Goal: Task Accomplishment & Management: Use online tool/utility

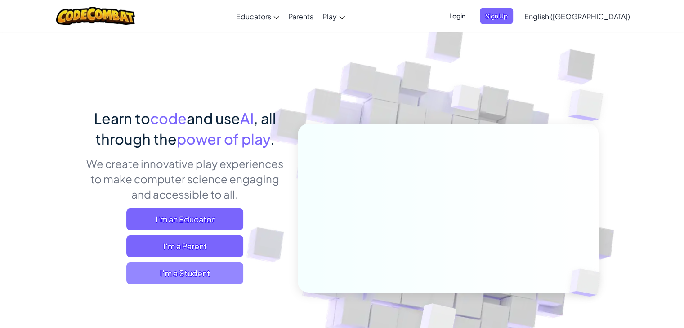
click at [187, 272] on span "I'm a Student" at bounding box center [184, 273] width 117 height 22
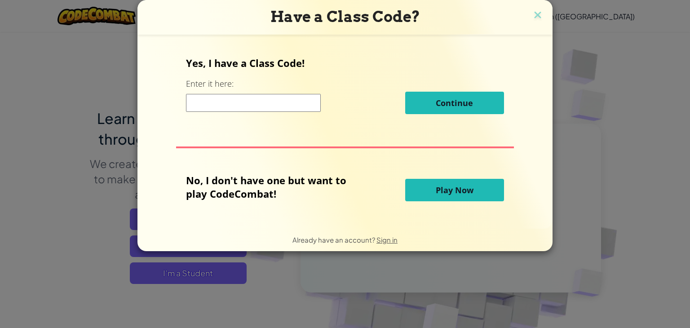
click at [284, 110] on input at bounding box center [253, 103] width 135 height 18
click at [340, 160] on div "Yes, I have a Class Code! Enter it here: Continue No, I don't have one but want…" at bounding box center [345, 132] width 397 height 176
click at [448, 186] on span "Play Now" at bounding box center [455, 190] width 38 height 11
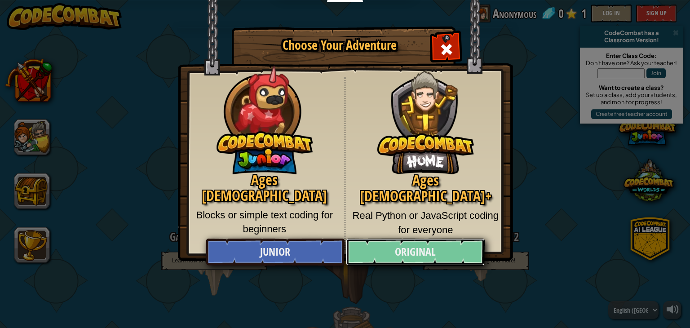
click at [421, 257] on link "Original" at bounding box center [415, 252] width 138 height 27
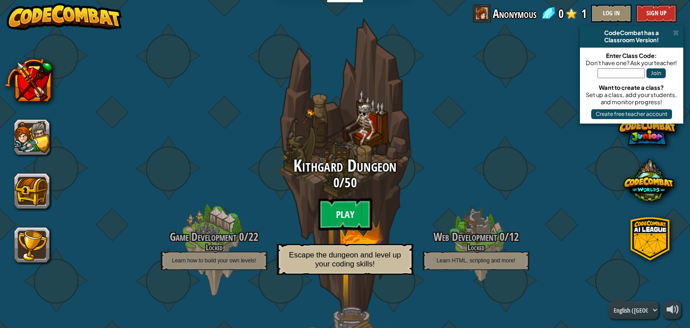
click at [342, 209] on btn "Play" at bounding box center [345, 214] width 54 height 32
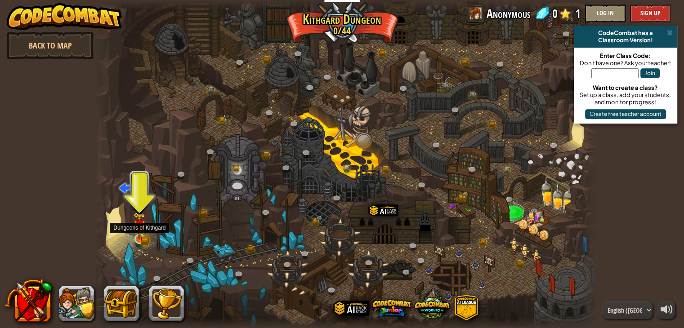
click at [138, 230] on img at bounding box center [139, 226] width 7 height 7
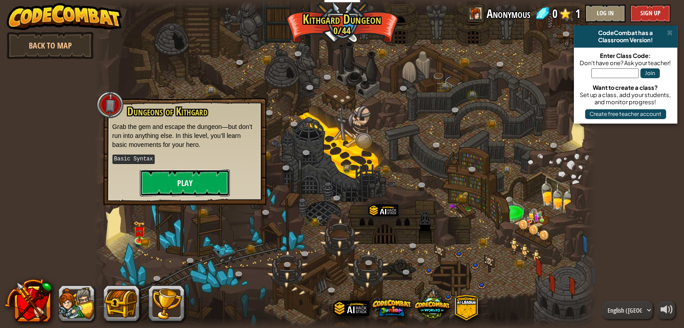
click at [184, 190] on button "Play" at bounding box center [185, 182] width 90 height 27
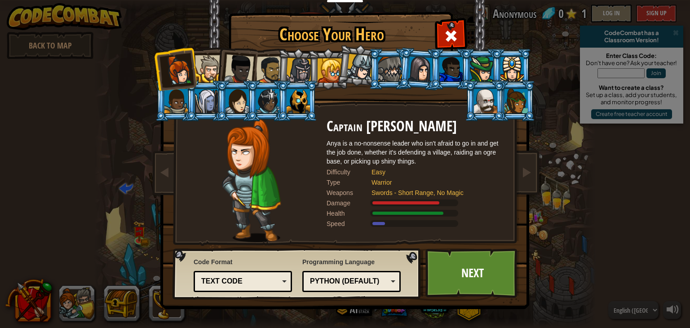
click at [209, 68] on div at bounding box center [208, 68] width 27 height 27
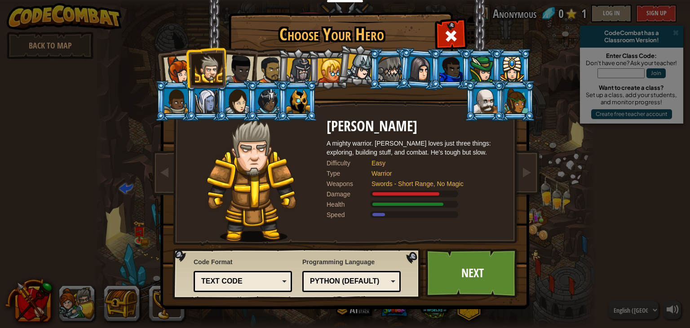
click at [239, 60] on div at bounding box center [239, 69] width 30 height 30
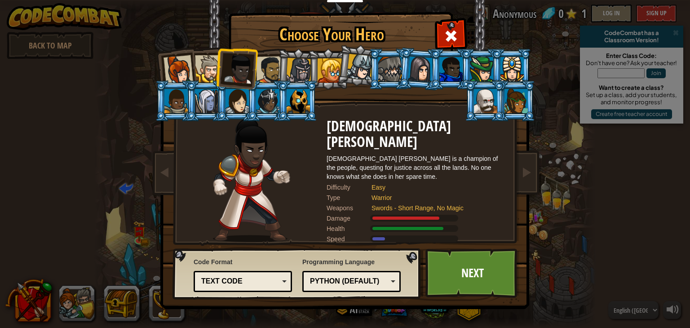
click at [274, 76] on div at bounding box center [270, 70] width 28 height 28
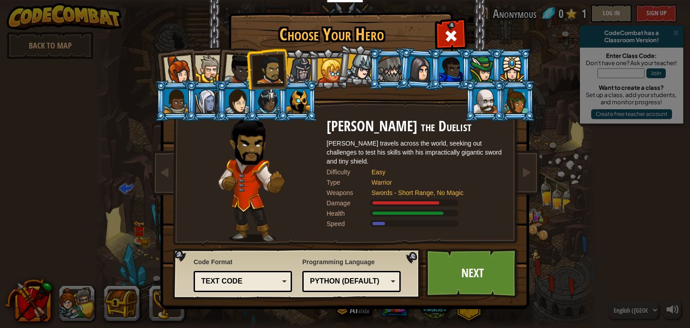
click at [189, 106] on li at bounding box center [206, 100] width 40 height 41
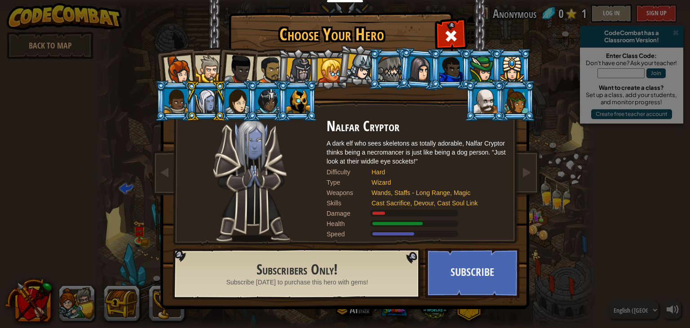
click at [184, 106] on div at bounding box center [175, 101] width 23 height 24
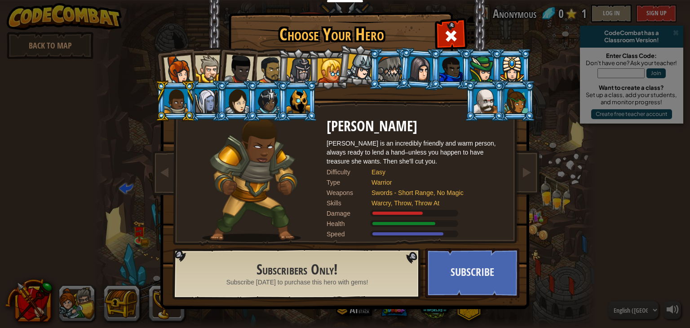
click at [203, 101] on div at bounding box center [206, 101] width 23 height 24
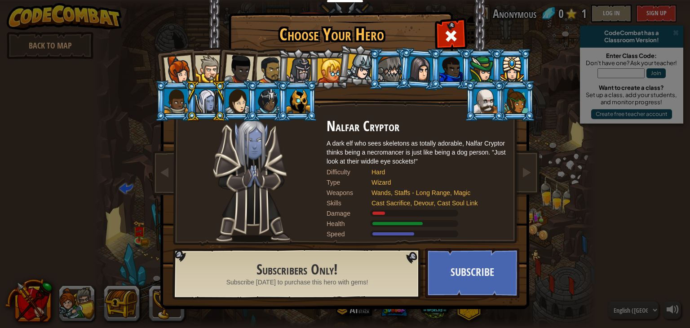
click at [305, 71] on div at bounding box center [299, 71] width 26 height 26
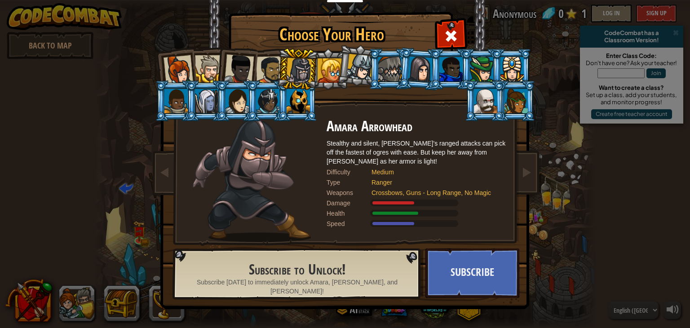
click at [335, 65] on div at bounding box center [330, 70] width 24 height 24
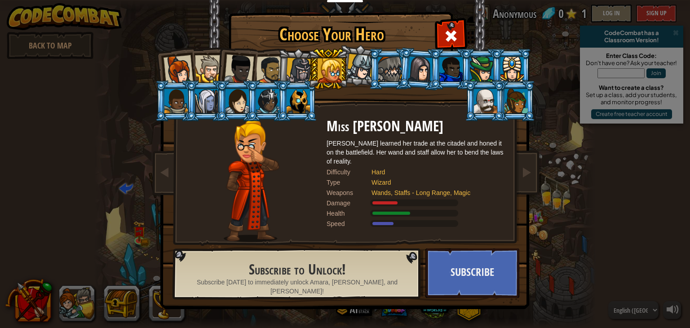
click at [375, 65] on li at bounding box center [389, 69] width 40 height 41
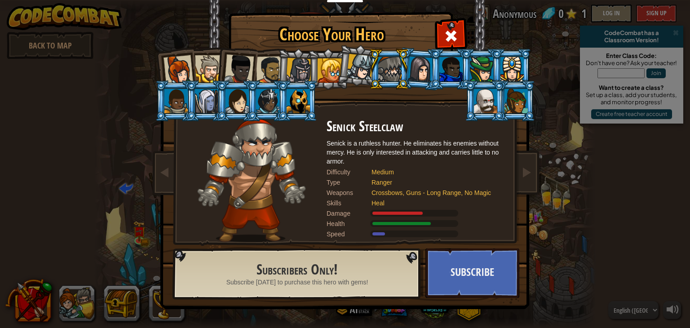
click at [364, 67] on div at bounding box center [360, 67] width 27 height 27
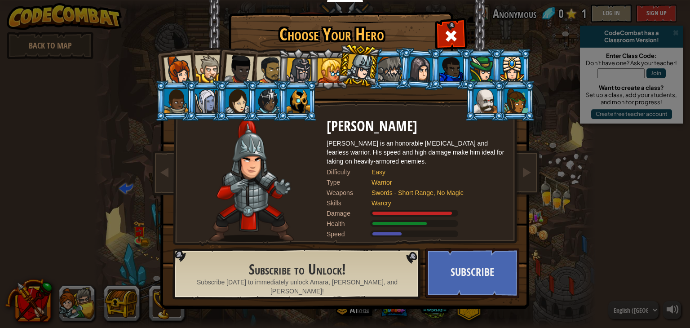
click at [415, 71] on div at bounding box center [420, 69] width 25 height 26
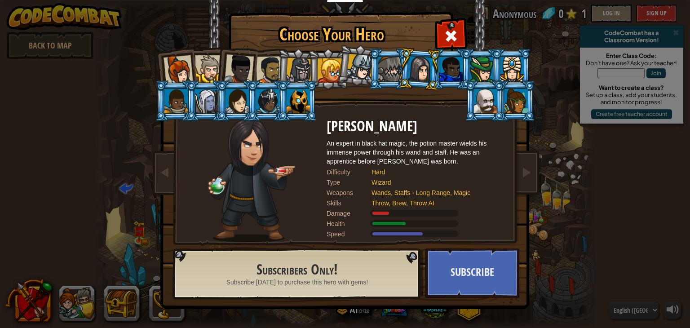
click at [448, 72] on div at bounding box center [451, 69] width 23 height 24
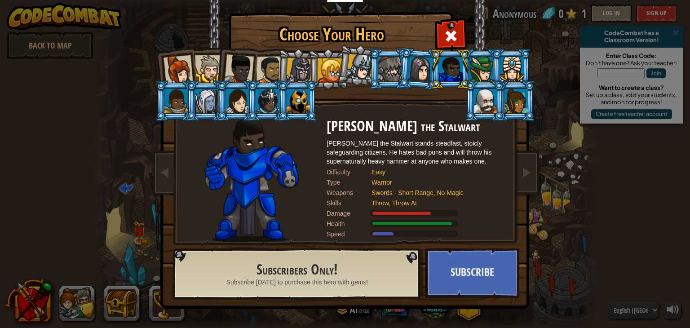
click at [480, 64] on div at bounding box center [481, 69] width 23 height 24
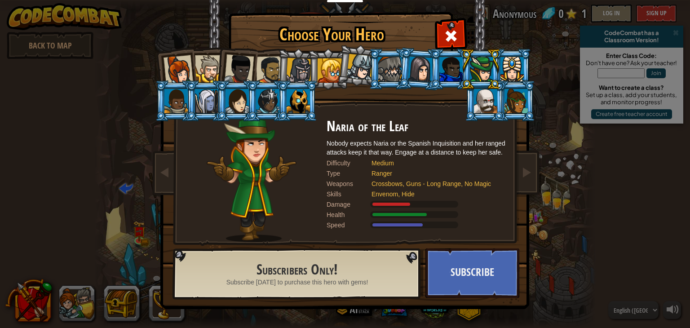
click at [502, 66] on div at bounding box center [512, 69] width 23 height 24
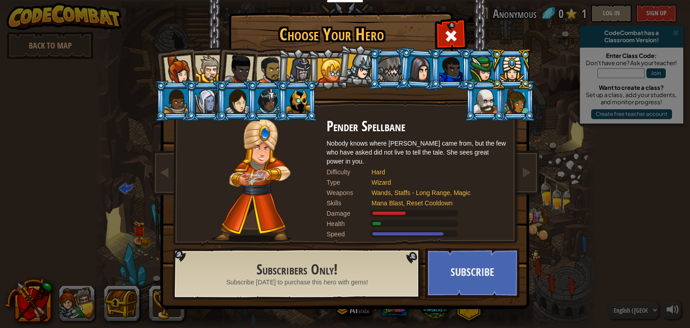
click at [175, 103] on div at bounding box center [175, 101] width 23 height 24
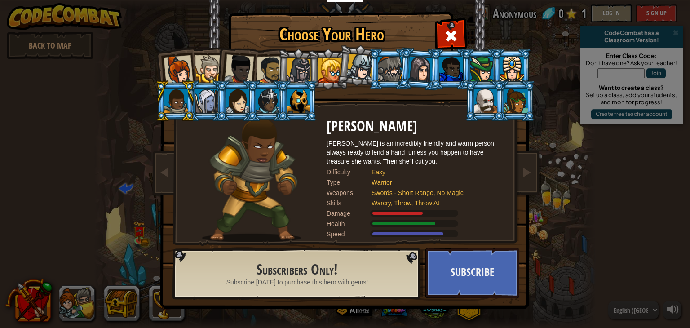
click at [209, 103] on div at bounding box center [206, 101] width 23 height 24
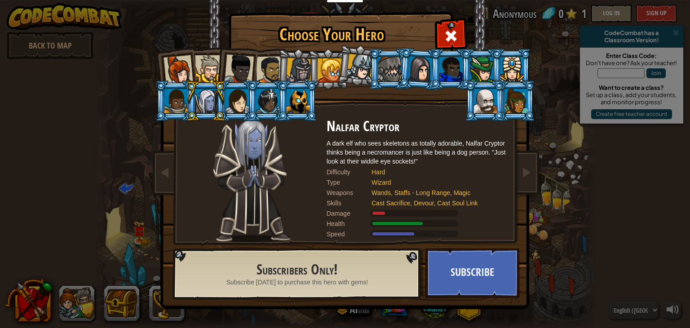
click at [238, 102] on div at bounding box center [237, 101] width 23 height 24
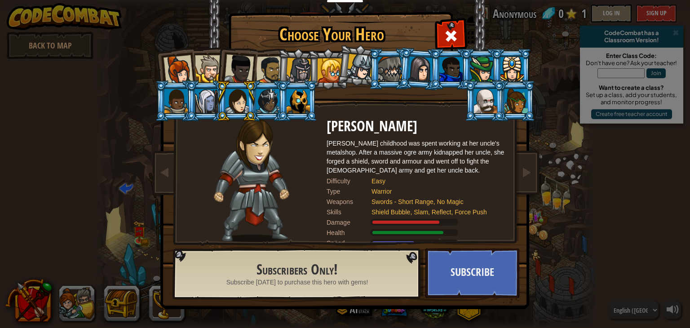
click at [275, 100] on div at bounding box center [267, 101] width 23 height 24
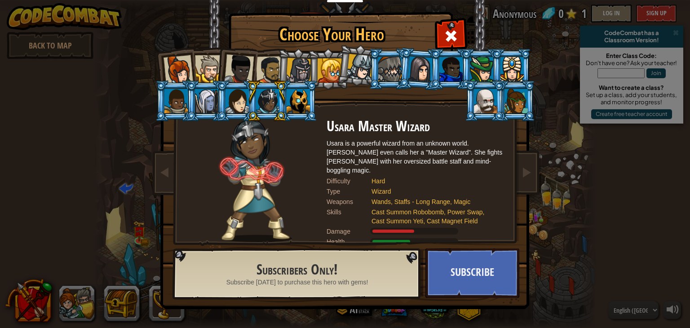
click at [301, 98] on div at bounding box center [298, 101] width 23 height 24
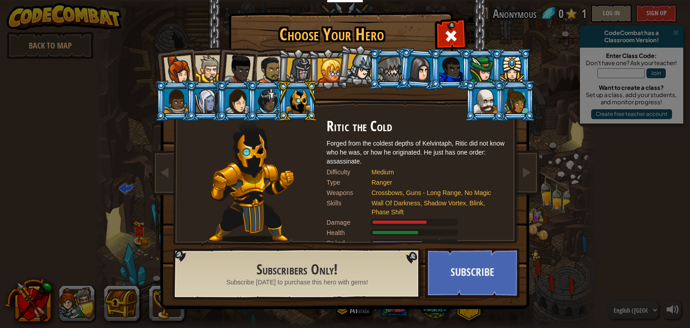
click at [487, 106] on div at bounding box center [485, 101] width 23 height 24
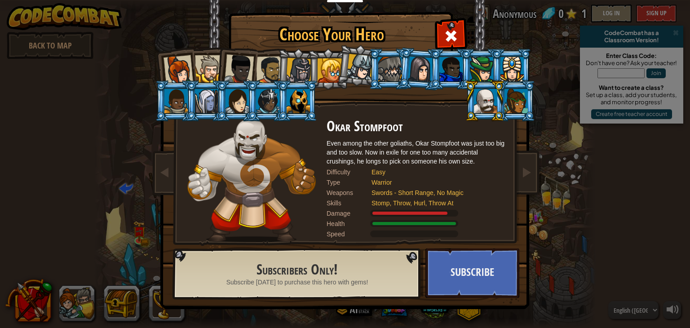
click at [511, 102] on div at bounding box center [516, 101] width 23 height 24
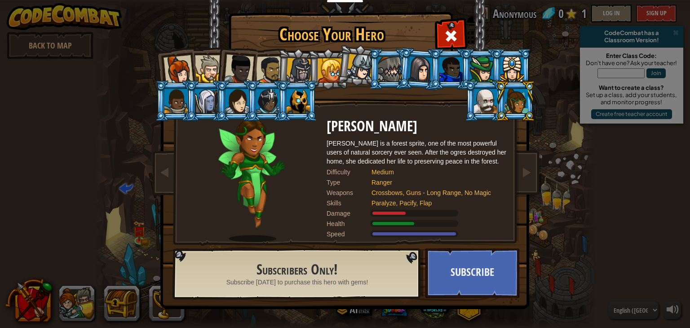
click at [187, 67] on div at bounding box center [179, 70] width 30 height 30
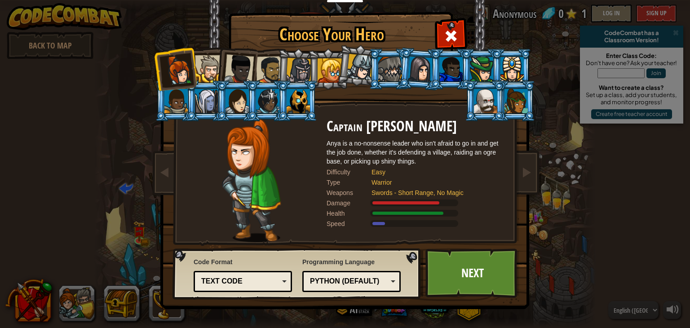
drag, startPoint x: 200, startPoint y: 70, endPoint x: 243, endPoint y: 40, distance: 52.9
click at [200, 71] on div at bounding box center [208, 68] width 27 height 27
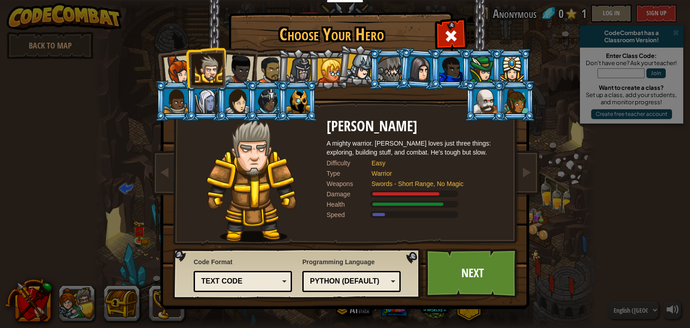
click at [273, 75] on div at bounding box center [270, 70] width 28 height 28
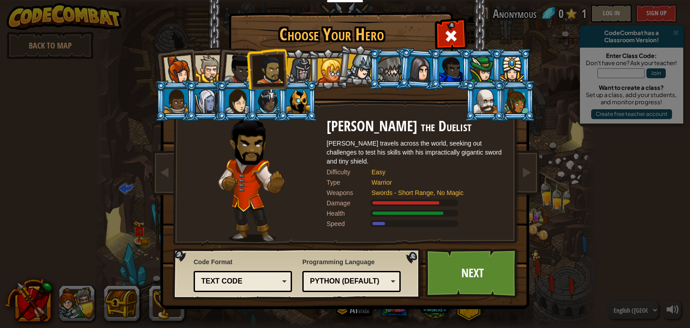
click at [389, 76] on div at bounding box center [389, 69] width 23 height 24
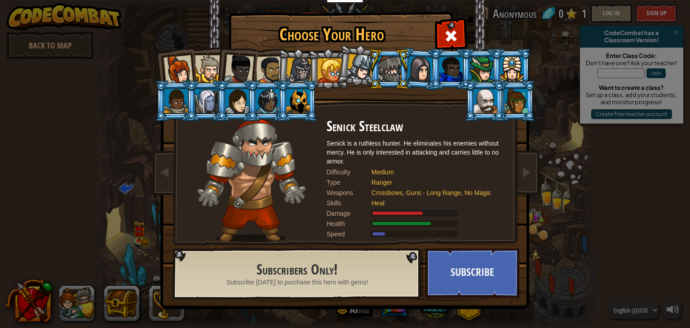
click at [178, 110] on div at bounding box center [175, 101] width 23 height 24
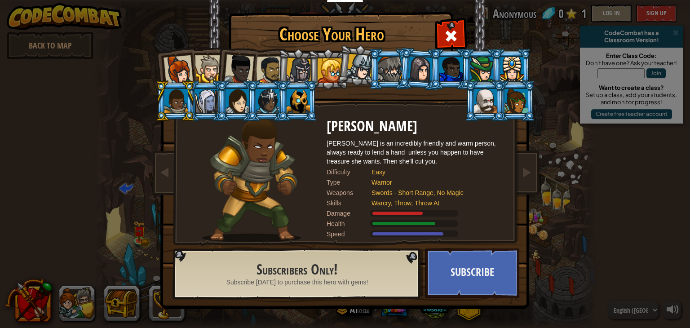
click at [207, 110] on div at bounding box center [206, 101] width 23 height 24
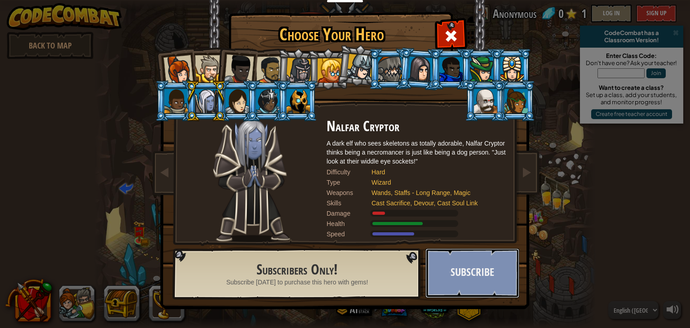
click at [470, 277] on button "Subscribe" at bounding box center [473, 273] width 94 height 49
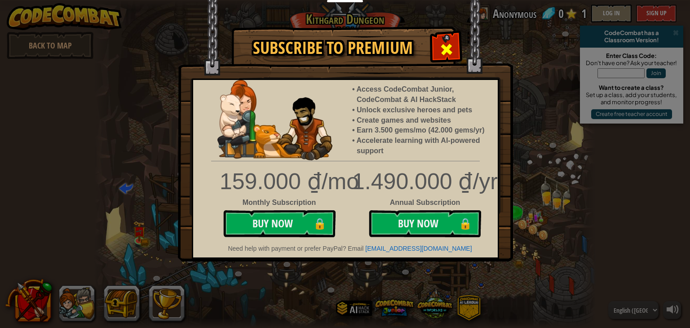
click at [452, 46] on span at bounding box center [447, 49] width 14 height 14
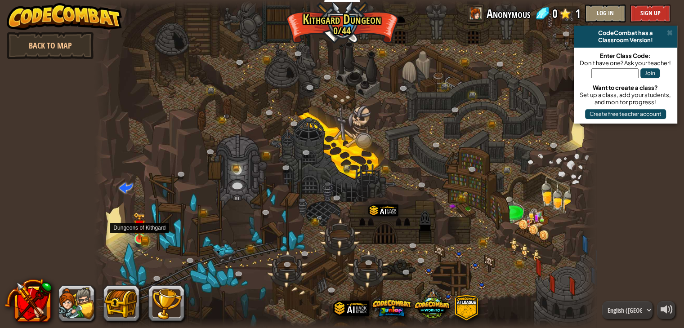
click at [145, 235] on img at bounding box center [139, 225] width 13 height 27
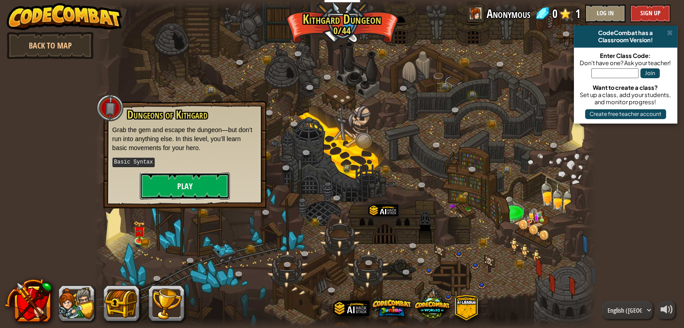
click at [172, 193] on button "Play" at bounding box center [185, 186] width 90 height 27
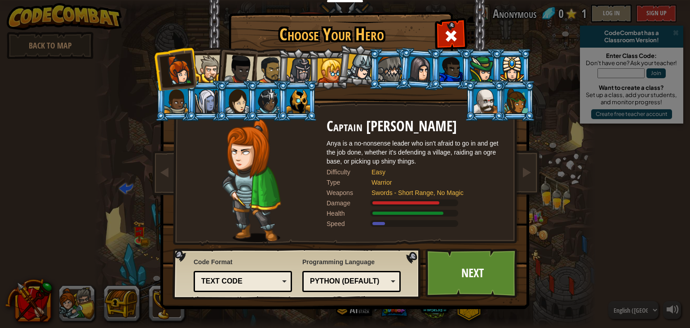
click at [193, 107] on li at bounding box center [206, 100] width 40 height 41
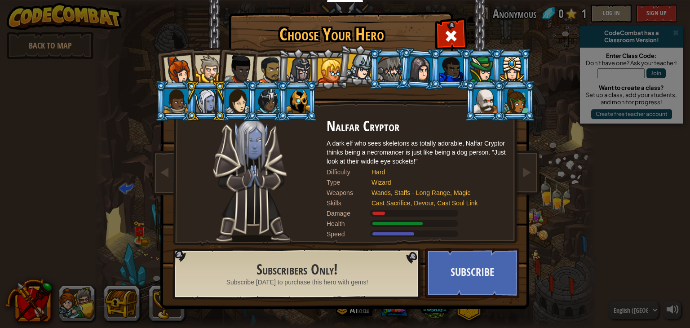
click at [280, 206] on img at bounding box center [251, 181] width 77 height 124
click at [255, 182] on img at bounding box center [251, 181] width 77 height 124
click at [522, 173] on span at bounding box center [526, 172] width 11 height 11
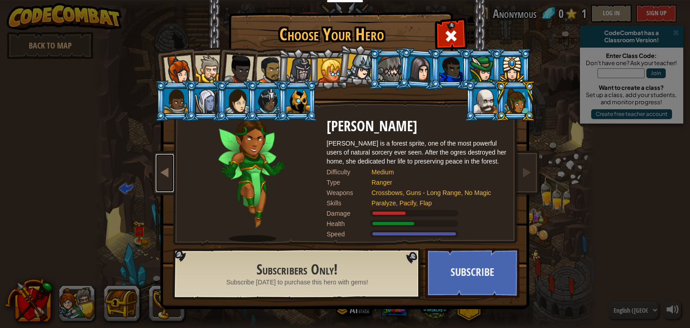
click at [169, 172] on span at bounding box center [165, 172] width 11 height 11
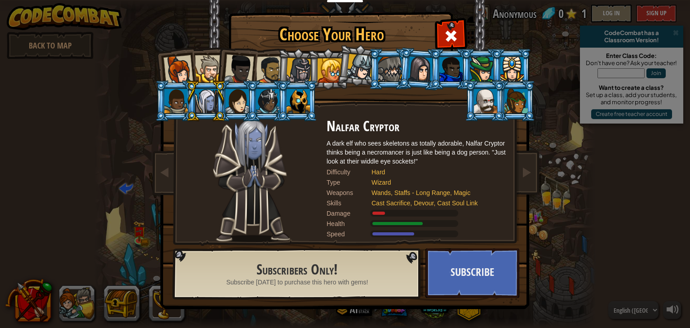
click at [455, 45] on div "Captain [PERSON_NAME] Anya is a no-nonsense leader who isn't afraid to go in an…" at bounding box center [345, 142] width 337 height 196
click at [450, 31] on span at bounding box center [451, 36] width 14 height 14
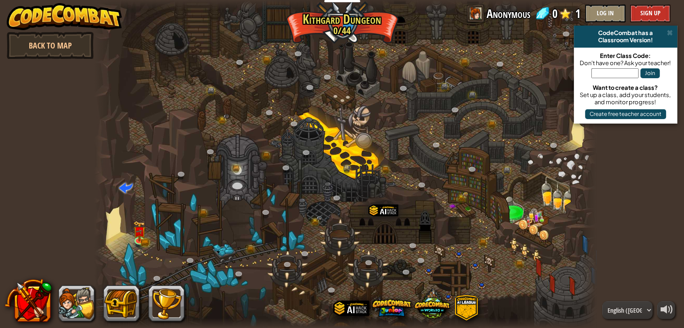
drag, startPoint x: 417, startPoint y: 115, endPoint x: 412, endPoint y: 116, distance: 5.9
click at [412, 116] on div at bounding box center [345, 164] width 502 height 328
click at [136, 234] on div at bounding box center [139, 239] width 10 height 10
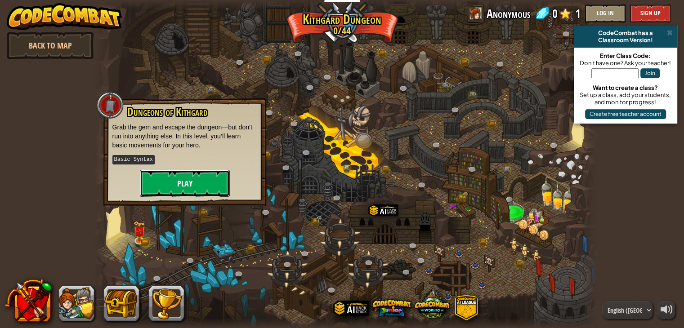
click at [168, 184] on button "Play" at bounding box center [185, 183] width 90 height 27
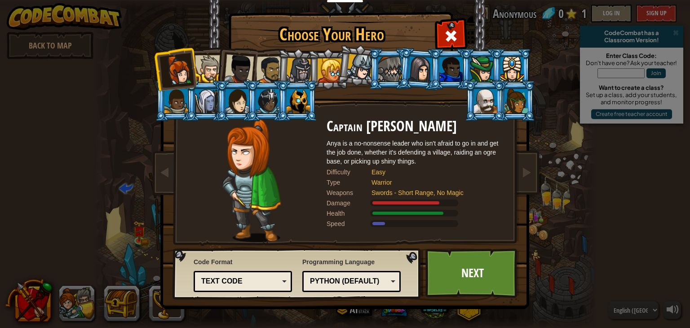
click at [254, 148] on img at bounding box center [251, 181] width 59 height 124
click at [182, 105] on div at bounding box center [175, 101] width 23 height 24
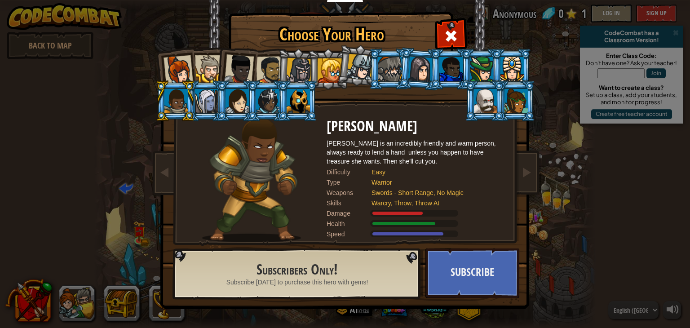
click at [247, 187] on img at bounding box center [251, 181] width 99 height 124
click at [184, 71] on div at bounding box center [179, 70] width 30 height 30
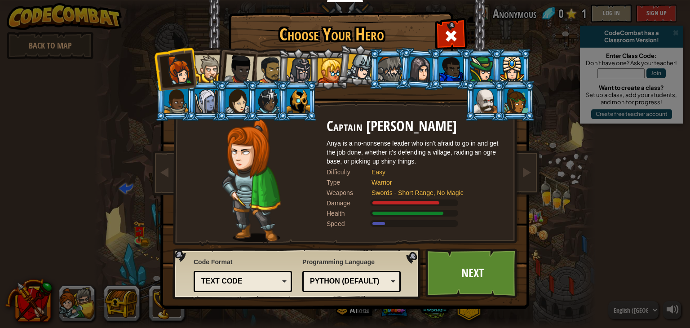
click at [226, 74] on div at bounding box center [239, 69] width 30 height 30
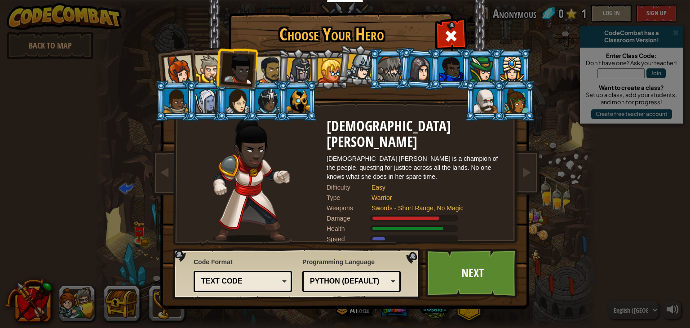
click at [212, 68] on div at bounding box center [208, 68] width 27 height 27
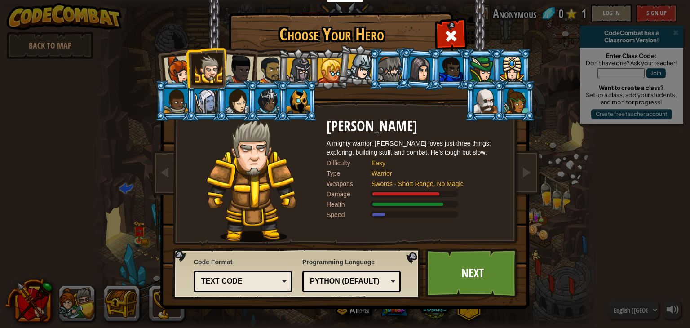
click at [246, 64] on div at bounding box center [239, 69] width 30 height 30
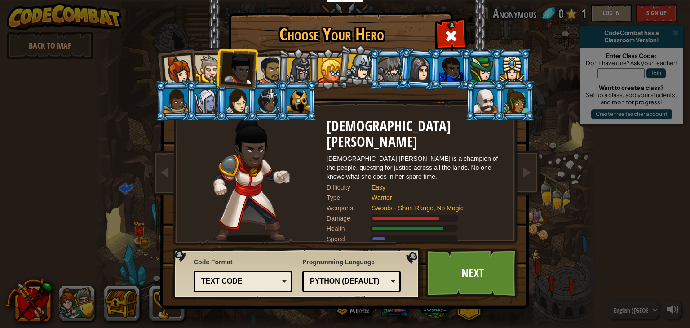
click at [262, 72] on div at bounding box center [270, 70] width 28 height 28
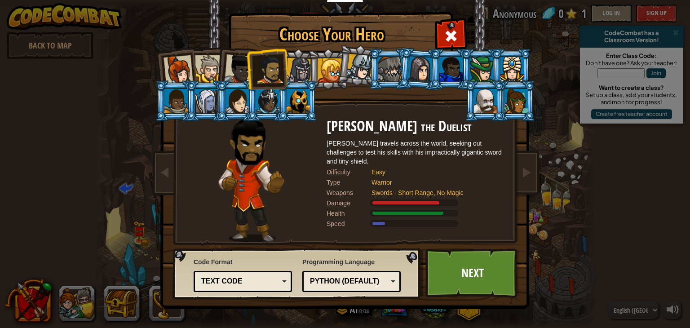
click at [180, 70] on div at bounding box center [179, 70] width 30 height 30
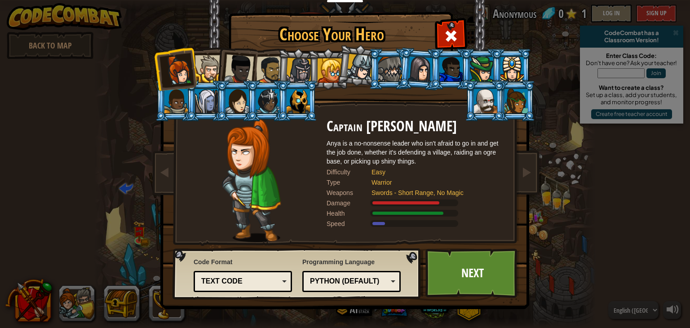
click at [215, 67] on div at bounding box center [208, 68] width 27 height 27
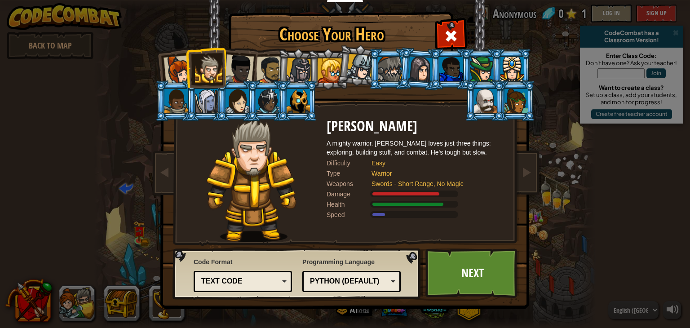
click at [239, 71] on div at bounding box center [239, 69] width 30 height 30
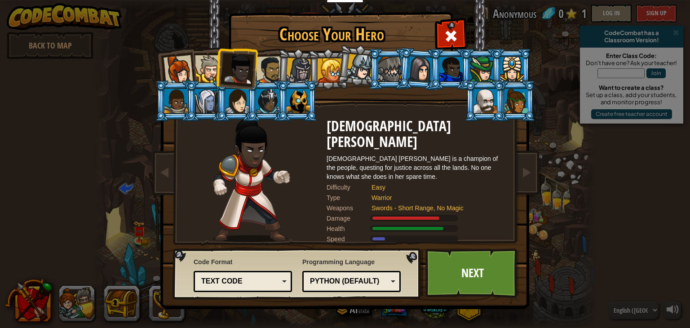
click at [284, 73] on li at bounding box center [297, 69] width 43 height 43
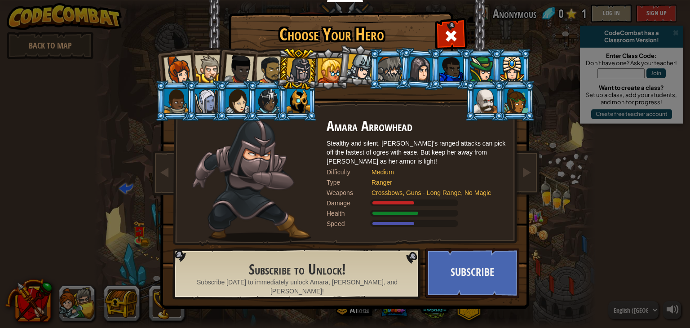
click at [244, 69] on div at bounding box center [239, 69] width 30 height 30
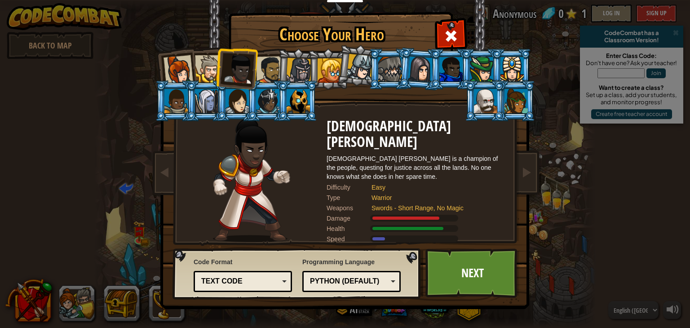
click at [185, 72] on div at bounding box center [179, 70] width 30 height 30
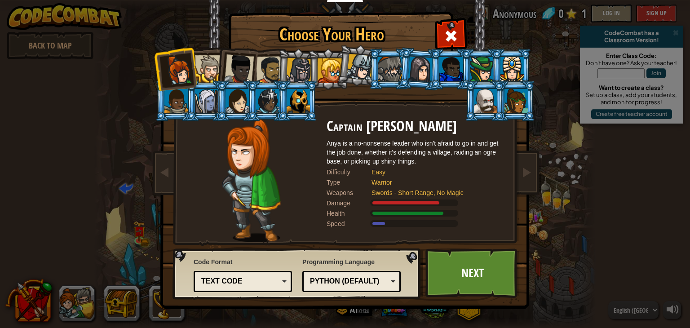
click at [201, 57] on div at bounding box center [208, 68] width 27 height 27
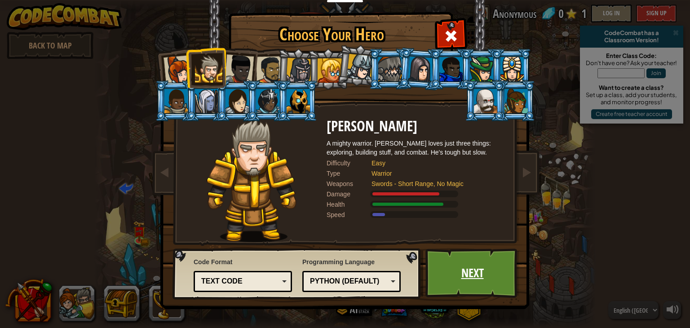
click at [487, 275] on link "Next" at bounding box center [473, 273] width 94 height 49
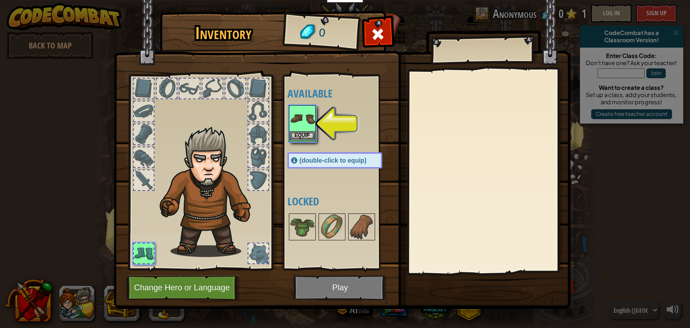
click at [312, 115] on img at bounding box center [302, 118] width 25 height 25
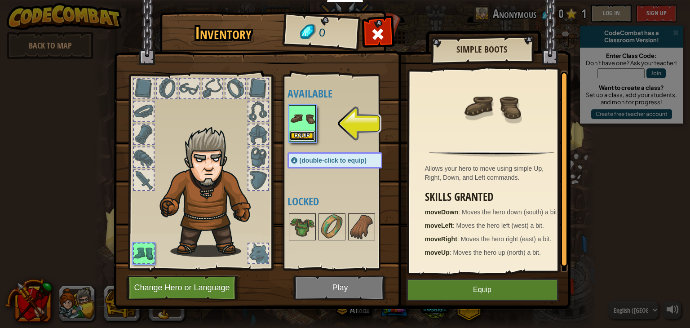
click at [306, 137] on button "Equip" at bounding box center [302, 135] width 25 height 9
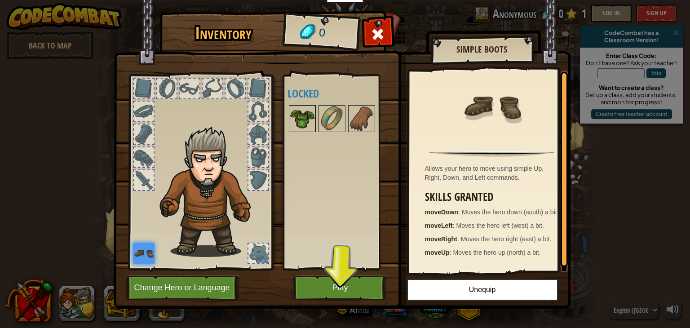
click at [309, 112] on img at bounding box center [302, 118] width 25 height 25
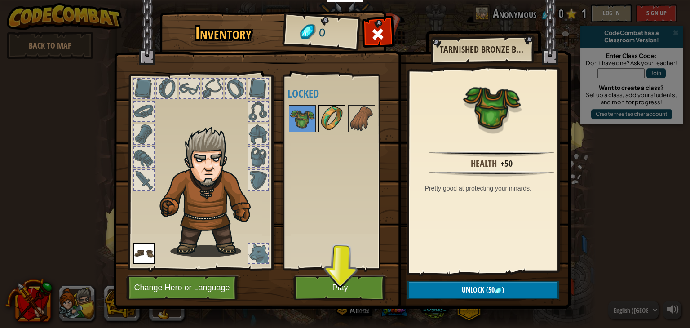
click at [329, 113] on img at bounding box center [332, 118] width 25 height 25
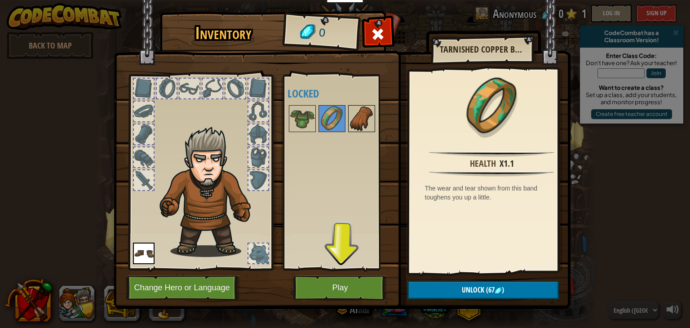
click at [366, 116] on img at bounding box center [361, 118] width 25 height 25
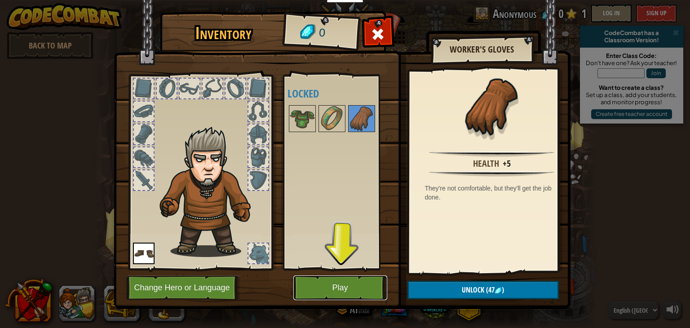
click at [343, 290] on button "Play" at bounding box center [340, 287] width 94 height 25
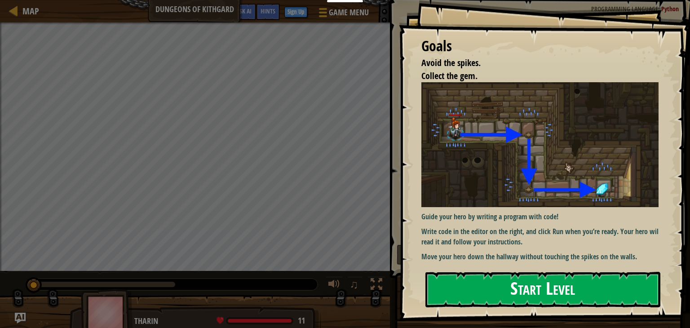
click at [457, 293] on button "Start Level" at bounding box center [543, 290] width 235 height 36
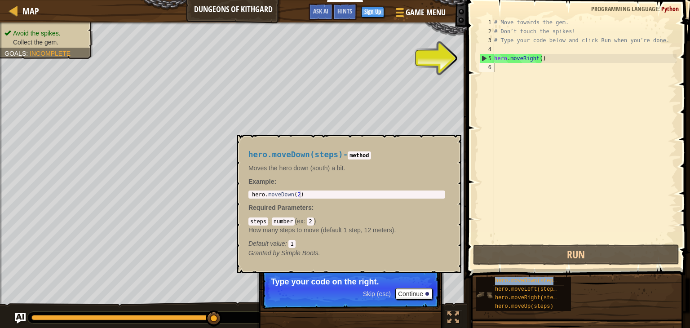
click at [536, 281] on span "hero.moveDown(steps)" at bounding box center [527, 281] width 65 height 6
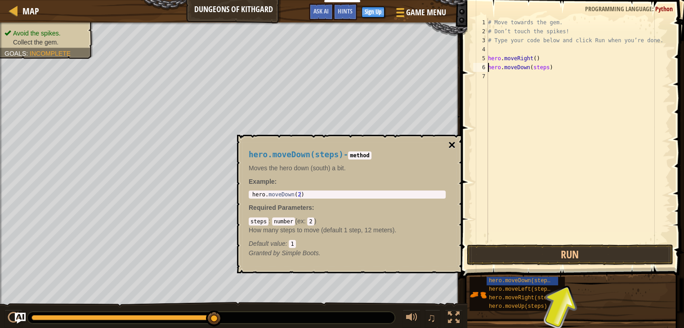
click at [455, 142] on button "×" at bounding box center [451, 145] width 7 height 13
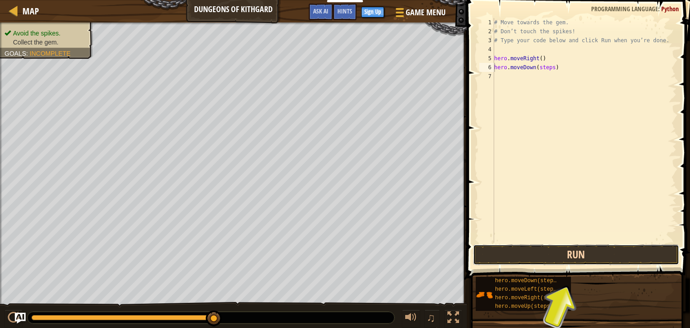
click at [503, 257] on button "Run" at bounding box center [576, 254] width 206 height 21
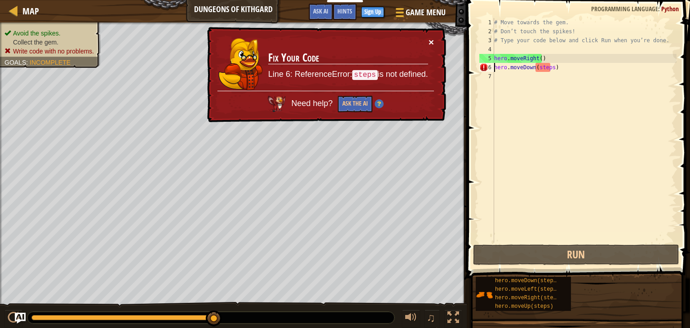
click at [433, 38] on button "×" at bounding box center [431, 41] width 5 height 9
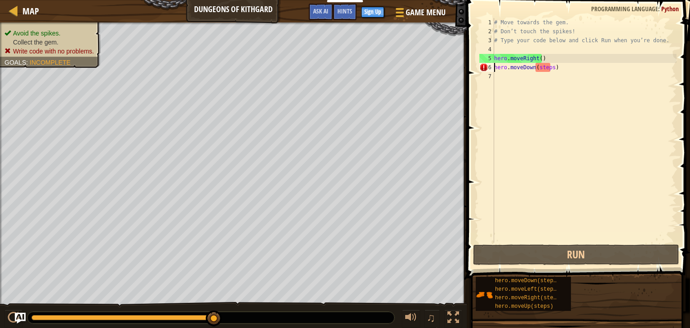
click at [568, 69] on div "# Move towards the gem. # Don’t touch the spikes! # Type your code below and cl…" at bounding box center [585, 139] width 184 height 243
click at [550, 68] on div "# Move towards the gem. # Don’t touch the spikes! # Type your code below and cl…" at bounding box center [585, 139] width 184 height 243
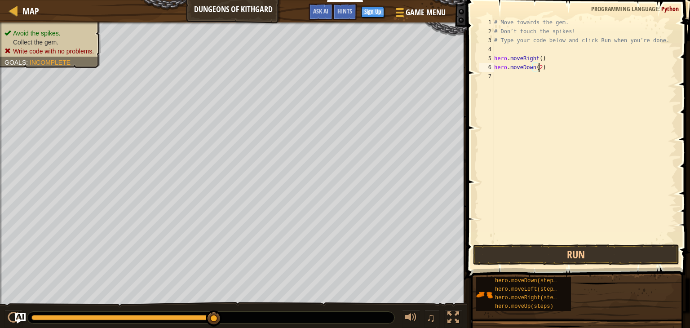
scroll to position [4, 3]
click at [549, 260] on button "Run" at bounding box center [576, 254] width 206 height 21
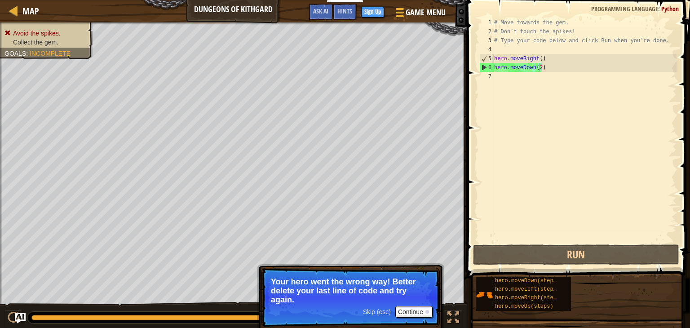
click at [377, 312] on span "Skip (esc)" at bounding box center [377, 311] width 28 height 7
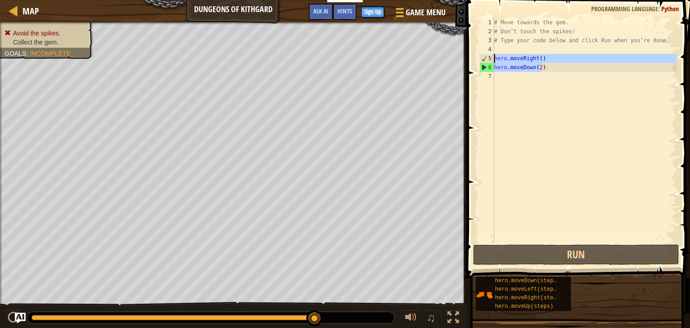
drag, startPoint x: 551, startPoint y: 69, endPoint x: 493, endPoint y: 59, distance: 58.9
click at [493, 59] on div "hero.moveDown(2) 1 2 3 4 5 6 7 # Move towards the gem. # Don’t touch the spikes…" at bounding box center [577, 130] width 199 height 225
click at [546, 66] on div "# Move towards the gem. # Don’t touch the spikes! # Type your code below and cl…" at bounding box center [585, 130] width 184 height 225
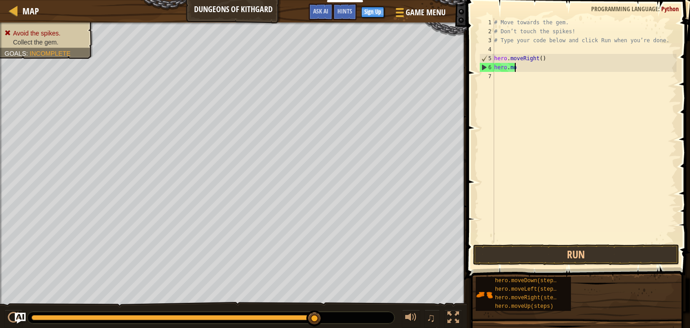
scroll to position [4, 1]
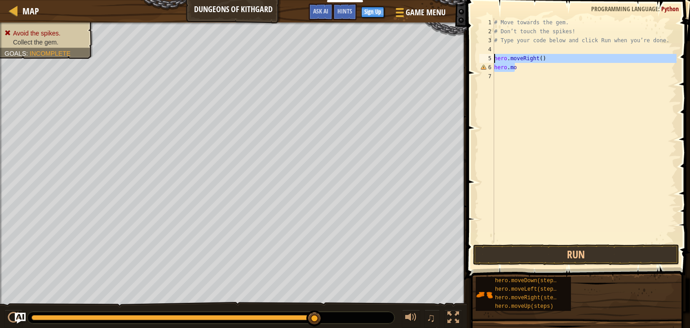
drag, startPoint x: 521, startPoint y: 71, endPoint x: 494, endPoint y: 60, distance: 29.0
click at [494, 60] on div "[DOMAIN_NAME] 1 2 3 4 5 6 7 # Move towards the gem. # Don’t touch the spikes! #…" at bounding box center [577, 130] width 199 height 225
type textarea "hero.moveRight() [DOMAIN_NAME]"
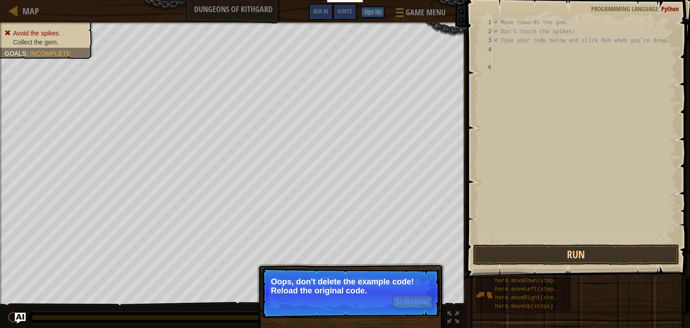
drag, startPoint x: 400, startPoint y: 271, endPoint x: 400, endPoint y: 275, distance: 4.5
click at [400, 272] on p "↻ Reload Oops, don't delete the example code! Reload the original code." at bounding box center [351, 293] width 178 height 50
click at [412, 303] on button "↻ Reload" at bounding box center [413, 301] width 40 height 13
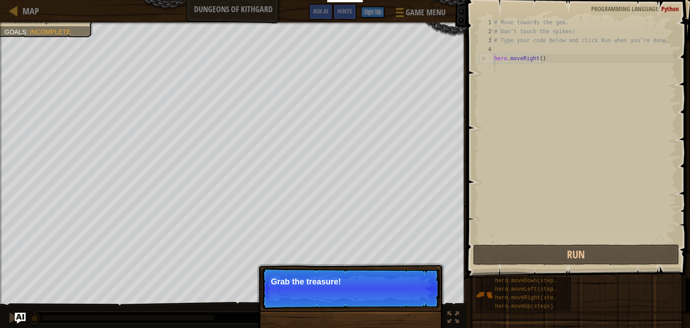
click at [348, 288] on p "Skip (esc) Continue Grab the treasure!" at bounding box center [351, 288] width 178 height 41
click at [413, 293] on button "Continue" at bounding box center [413, 294] width 37 height 12
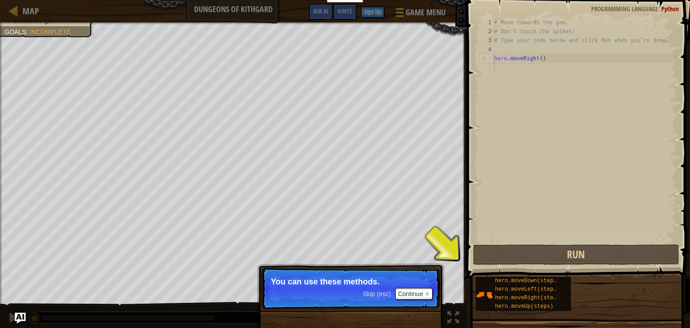
click at [435, 280] on p "Skip (esc) Continue You can use these methods." at bounding box center [351, 288] width 178 height 41
click at [417, 292] on button "Continue" at bounding box center [413, 294] width 37 height 12
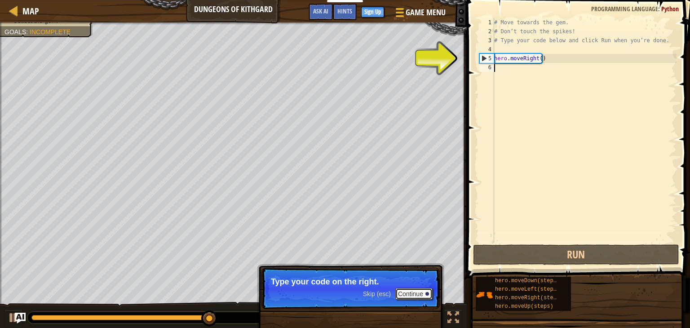
click at [414, 297] on button "Continue" at bounding box center [413, 294] width 37 height 12
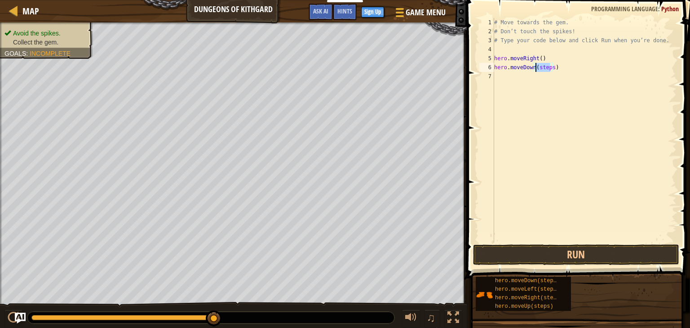
drag, startPoint x: 551, startPoint y: 65, endPoint x: 536, endPoint y: 67, distance: 15.0
click at [536, 67] on div "# Move towards the gem. # Don’t touch the spikes! # Type your code below and cl…" at bounding box center [585, 139] width 184 height 243
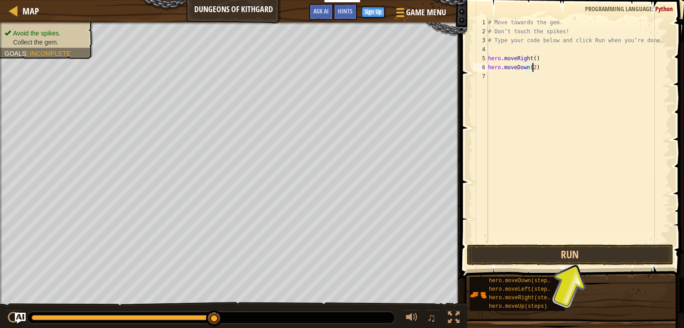
click at [615, 307] on div "hero.moveDown(steps) hero.moveLeft(steps) hero.moveRight(steps) hero.moveUp(ste…" at bounding box center [573, 293] width 209 height 35
click at [545, 75] on div "# Move towards the gem. # Don’t touch the spikes! # Type your code below and cl…" at bounding box center [578, 139] width 184 height 243
type textarea "hero.moveRight(s)"
click at [534, 78] on div "# Move towards the gem. # Don’t touch the spikes! # Type your code below and cl…" at bounding box center [578, 139] width 184 height 243
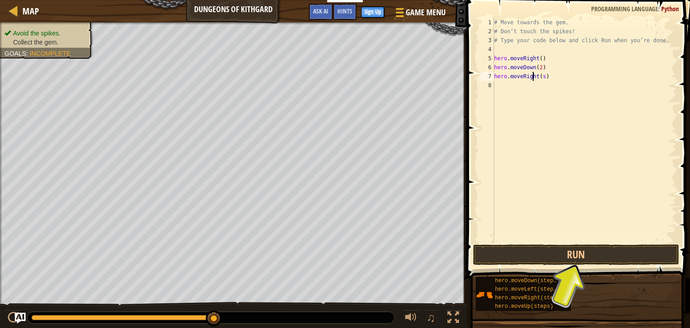
click at [583, 178] on div "# Move towards the gem. # Don’t touch the spikes! # Type your code below and cl…" at bounding box center [585, 139] width 184 height 243
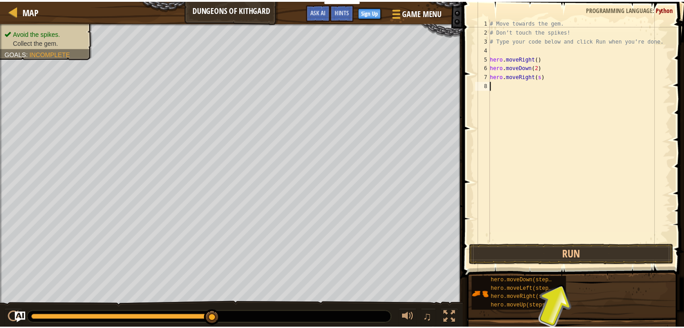
scroll to position [4, 0]
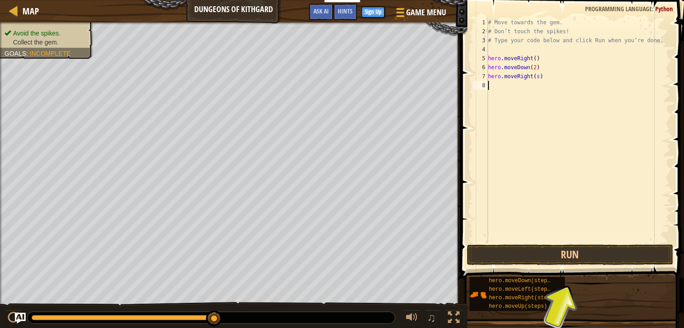
drag, startPoint x: 596, startPoint y: 290, endPoint x: 586, endPoint y: 291, distance: 10.0
click at [597, 290] on div "hero.moveDown(steps) hero.moveLeft(steps) hero.moveRight(steps) hero.moveUp(ste…" at bounding box center [573, 293] width 209 height 35
click at [566, 294] on div "hero.moveDown(steps) hero.moveLeft(steps) hero.moveRight(steps) hero.moveUp(ste…" at bounding box center [573, 293] width 209 height 35
click at [537, 77] on div "# Move towards the gem. # Don’t touch the spikes! # Type your code below and cl…" at bounding box center [578, 139] width 184 height 243
click at [536, 77] on div "# Move towards the gem. # Don’t touch the spikes! # Type your code below and cl…" at bounding box center [578, 139] width 184 height 243
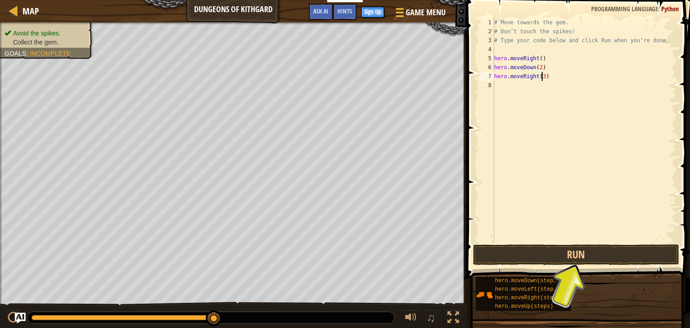
scroll to position [4, 4]
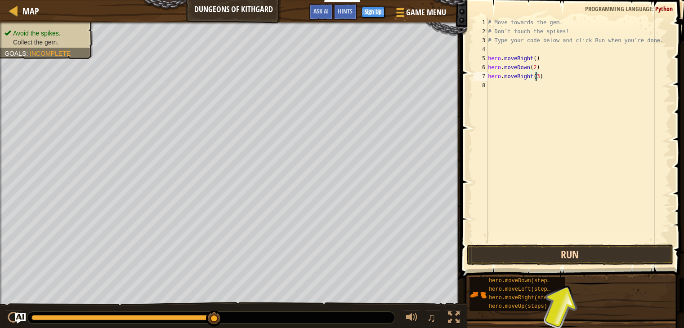
type textarea "hero.moveRight(3)"
click at [502, 256] on button "Run" at bounding box center [569, 254] width 206 height 21
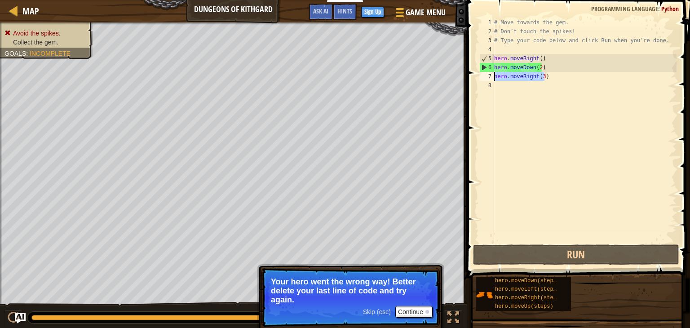
drag, startPoint x: 551, startPoint y: 76, endPoint x: 491, endPoint y: 76, distance: 59.8
click at [491, 76] on div "hero.moveRight(3) 1 2 3 4 5 6 7 8 # Move towards the gem. # Don’t touch the spi…" at bounding box center [577, 130] width 199 height 225
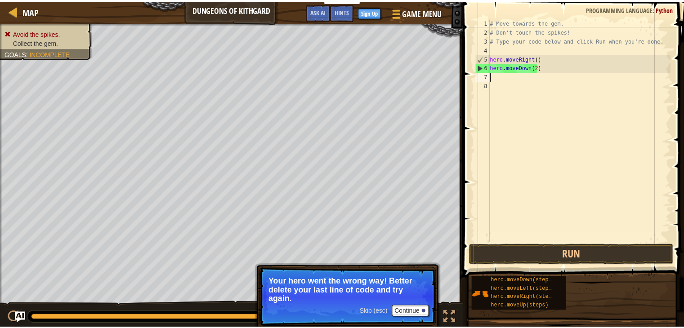
scroll to position [4, 0]
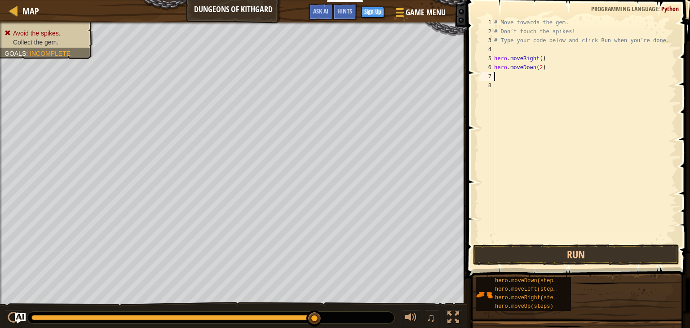
click at [534, 82] on div "# Move towards the gem. # Don’t touch the spikes! # Type your code below and cl…" at bounding box center [585, 139] width 184 height 243
click at [540, 68] on div "# Move towards the gem. # Don’t touch the spikes! # Type your code below and cl…" at bounding box center [585, 139] width 184 height 243
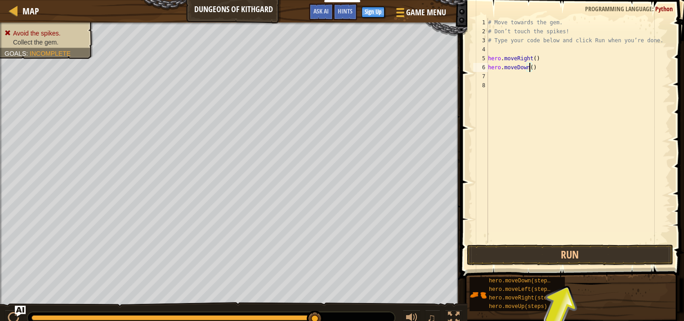
type textarea "hero.moveDown(1)"
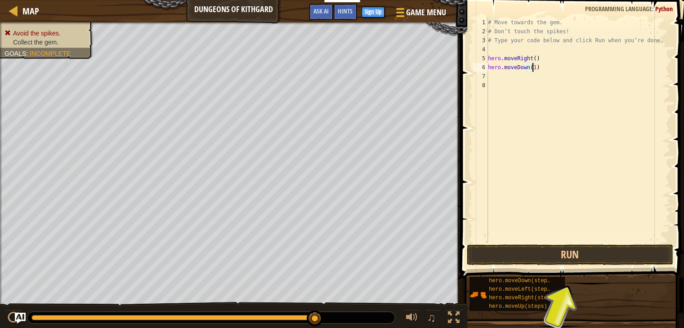
scroll to position [4, 3]
click at [578, 155] on div "# Move towards the gem. # Don’t touch the spikes! # Type your code below and cl…" at bounding box center [578, 139] width 184 height 243
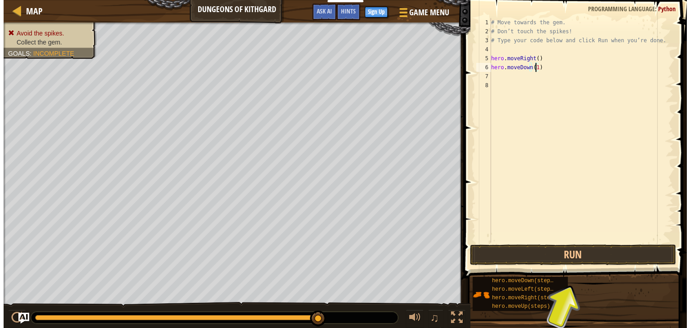
scroll to position [4, 0]
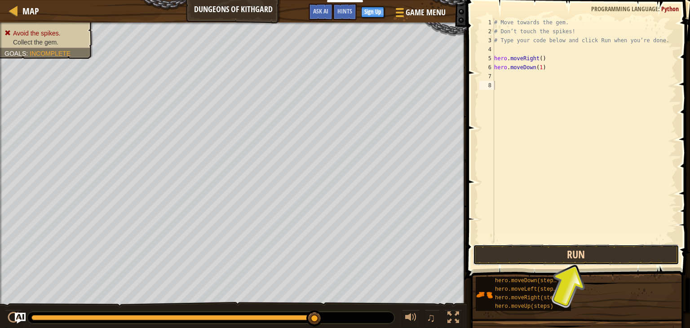
click at [542, 255] on button "Run" at bounding box center [576, 254] width 206 height 21
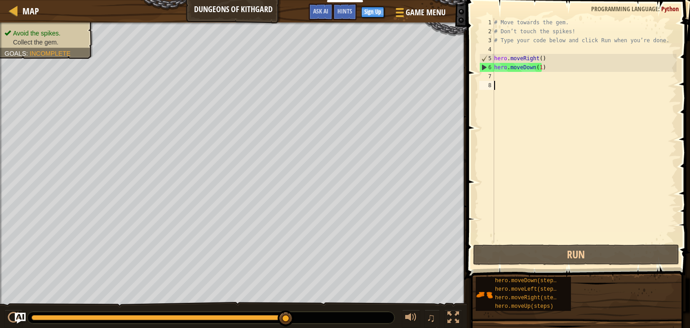
click at [522, 77] on div "# Move towards the gem. # Don’t touch the spikes! # Type your code below and cl…" at bounding box center [585, 139] width 184 height 243
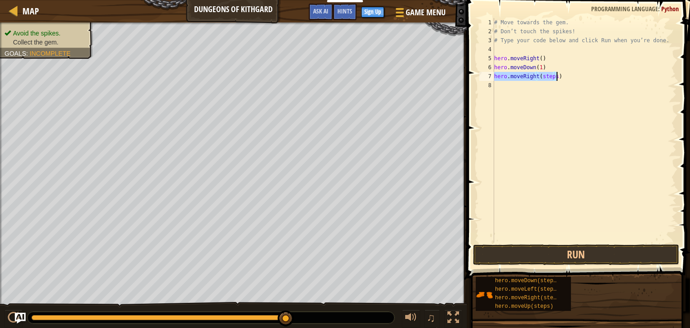
click at [554, 76] on div "# Move towards the gem. # Don’t touch the spikes! # Type your code below and cl…" at bounding box center [585, 130] width 184 height 225
drag, startPoint x: 554, startPoint y: 76, endPoint x: 539, endPoint y: 80, distance: 14.7
click at [539, 80] on div "# Move towards the gem. # Don’t touch the spikes! # Type your code below and cl…" at bounding box center [585, 139] width 184 height 243
type textarea "hero.moveRight(2)"
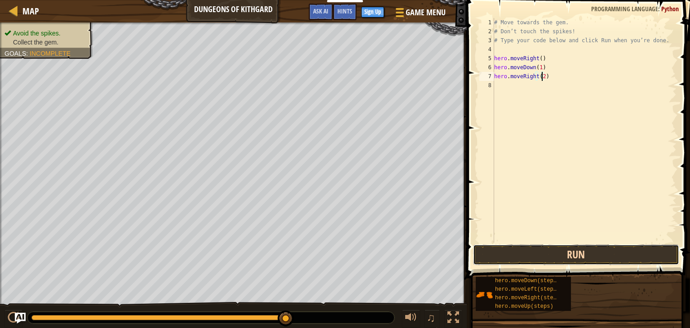
click at [514, 260] on button "Run" at bounding box center [576, 254] width 206 height 21
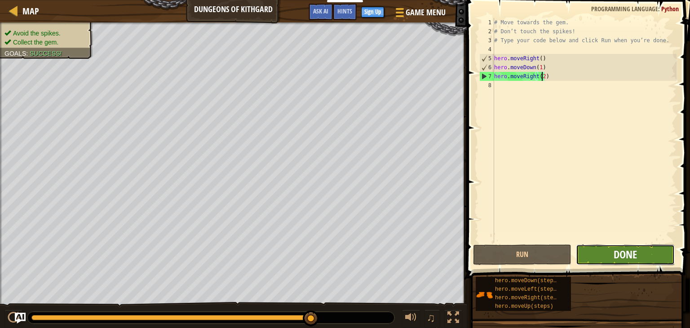
click at [617, 255] on span "Done" at bounding box center [625, 254] width 23 height 14
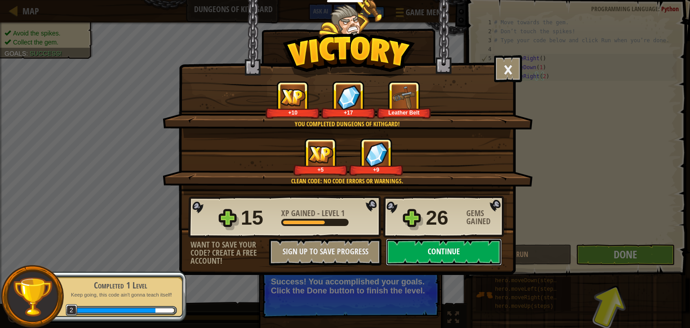
click at [431, 258] on button "Continue" at bounding box center [444, 252] width 116 height 27
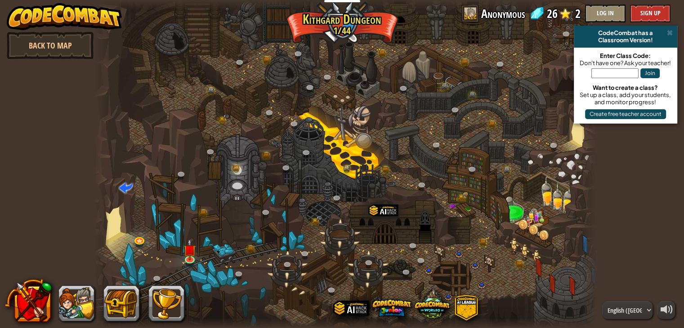
click at [311, 215] on div at bounding box center [345, 164] width 502 height 328
click at [314, 218] on link at bounding box center [317, 222] width 18 height 18
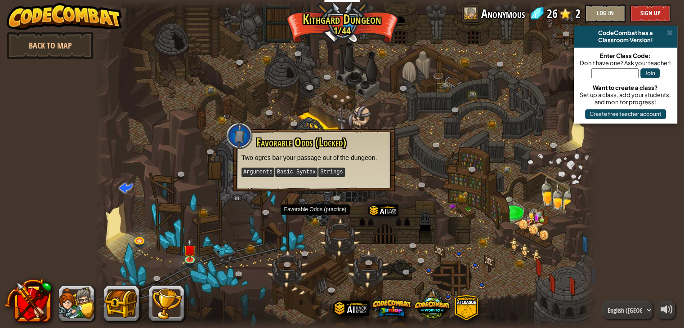
click at [207, 262] on div at bounding box center [345, 164] width 502 height 328
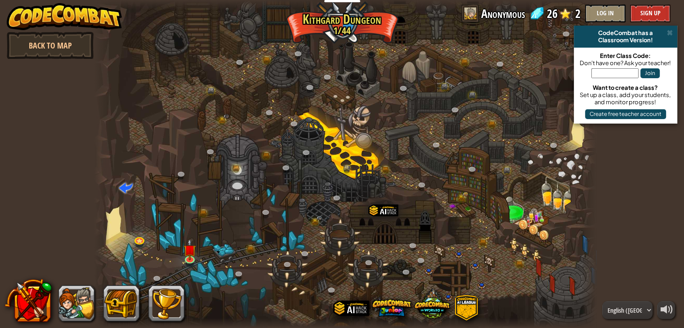
click at [240, 263] on div at bounding box center [345, 164] width 502 height 328
drag, startPoint x: 256, startPoint y: 263, endPoint x: 264, endPoint y: 262, distance: 7.8
click at [262, 262] on div at bounding box center [345, 164] width 502 height 328
click at [270, 255] on div at bounding box center [345, 164] width 502 height 328
click at [250, 250] on link at bounding box center [253, 249] width 18 height 18
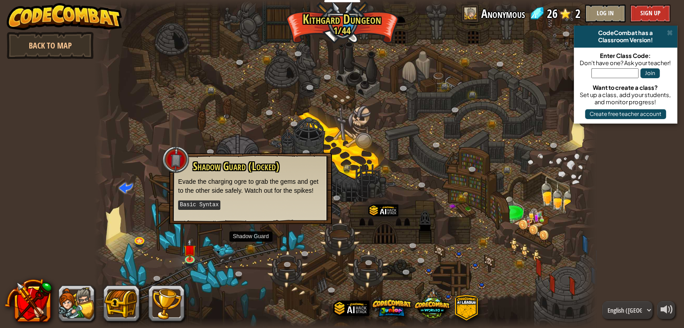
click at [200, 202] on kbd "Basic Syntax" at bounding box center [199, 204] width 42 height 9
click at [191, 255] on img at bounding box center [189, 245] width 13 height 29
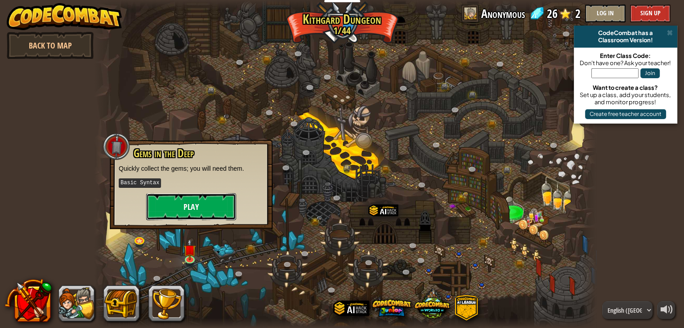
click at [204, 203] on button "Play" at bounding box center [191, 206] width 90 height 27
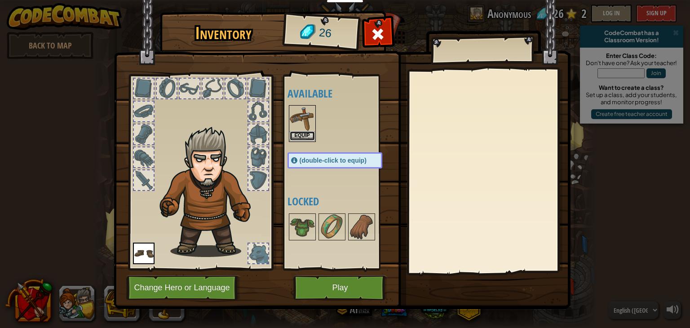
click at [304, 136] on button "Equip" at bounding box center [302, 135] width 25 height 9
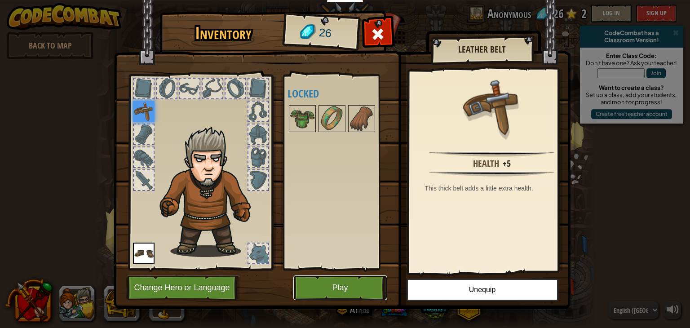
click at [325, 286] on button "Play" at bounding box center [340, 287] width 94 height 25
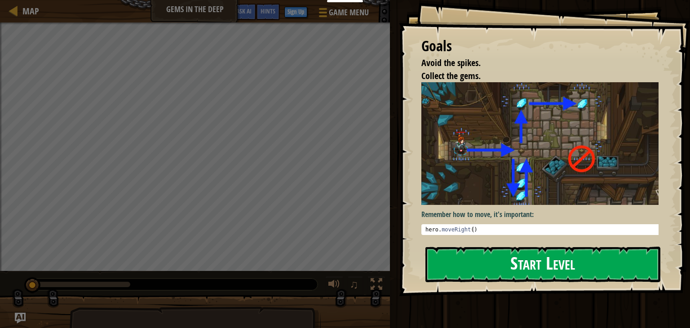
click at [453, 255] on button "Start Level" at bounding box center [543, 265] width 235 height 36
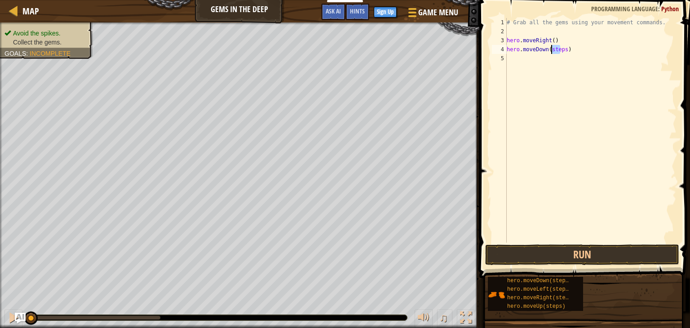
drag, startPoint x: 561, startPoint y: 50, endPoint x: 551, endPoint y: 51, distance: 10.4
click at [551, 51] on div "# Grab all the gems using your movement commands. hero . moveRight ( ) hero . m…" at bounding box center [591, 139] width 172 height 243
drag, startPoint x: 564, startPoint y: 49, endPoint x: 548, endPoint y: 53, distance: 16.2
click at [548, 53] on div "# Grab all the gems using your movement commands. hero . moveRight ( ) hero . m…" at bounding box center [591, 139] width 172 height 243
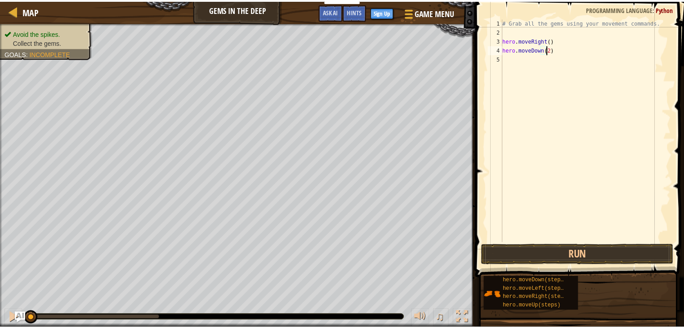
scroll to position [4, 3]
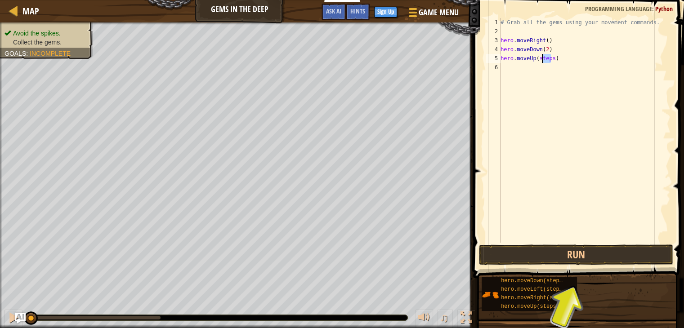
drag, startPoint x: 550, startPoint y: 59, endPoint x: 541, endPoint y: 58, distance: 9.0
click at [541, 58] on div "# Grab all the gems using your movement commands. hero . moveRight ( ) hero . m…" at bounding box center [584, 139] width 172 height 243
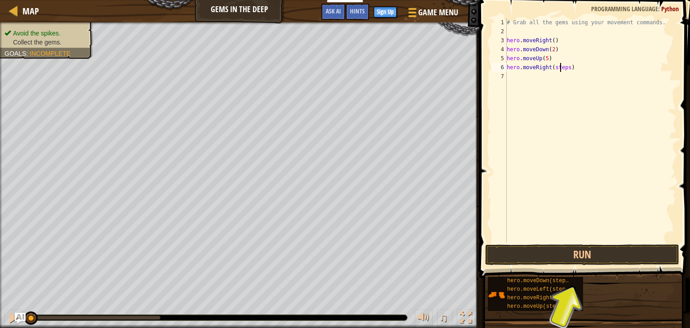
click at [561, 66] on div "# Grab all the gems using your movement commands. hero . moveRight ( ) hero . m…" at bounding box center [591, 139] width 172 height 243
click at [559, 67] on div "# Grab all the gems using your movement commands. hero . moveRight ( ) hero . m…" at bounding box center [591, 139] width 172 height 243
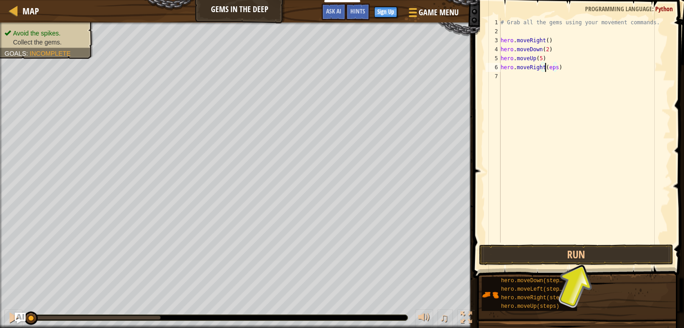
click at [554, 67] on div "# Grab all the gems using your movement commands. hero . moveRight ( ) hero . m…" at bounding box center [584, 139] width 172 height 243
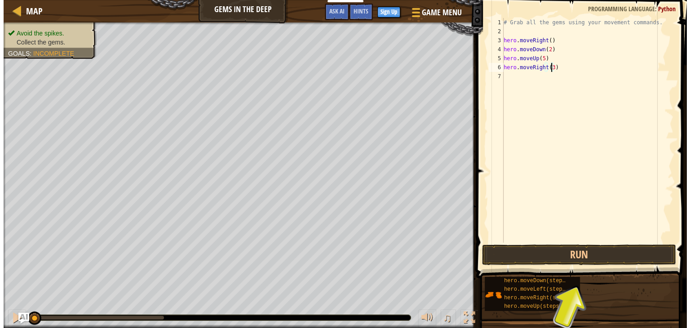
scroll to position [4, 4]
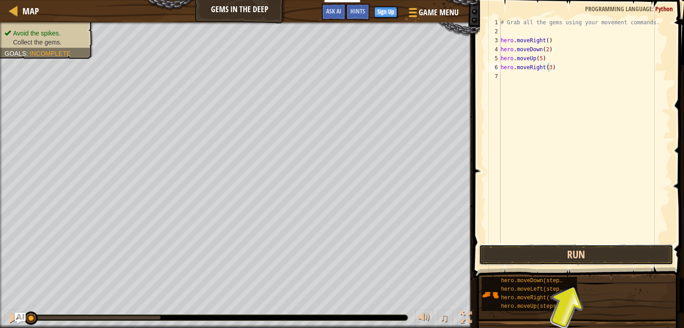
click at [507, 254] on button "Run" at bounding box center [576, 254] width 194 height 21
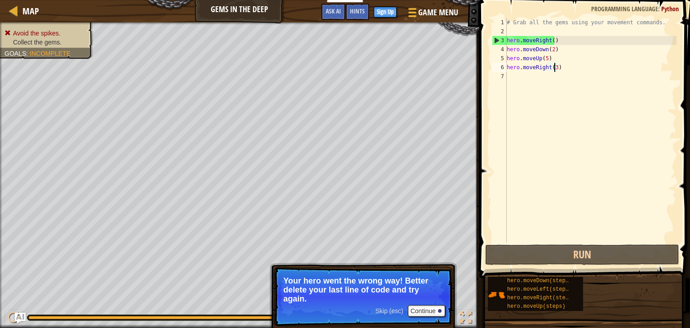
click at [546, 61] on div "# Grab all the gems using your movement commands. hero . moveRight ( ) hero . m…" at bounding box center [591, 139] width 172 height 243
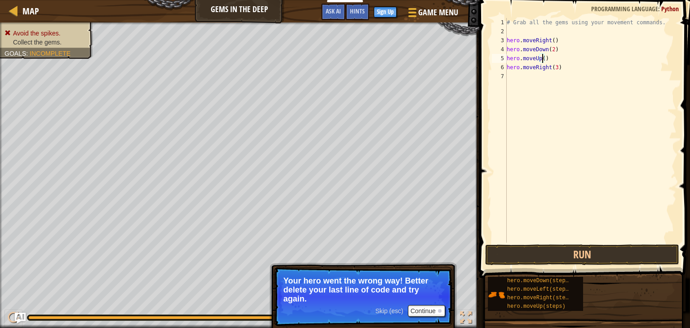
scroll to position [4, 3]
click at [552, 49] on div "# Grab all the gems using your movement commands. hero . moveRight ( ) hero . m…" at bounding box center [591, 139] width 172 height 243
type textarea "hero.moveDown(1)"
click at [567, 180] on div "# Grab all the gems using your movement commands. hero . moveRight ( ) hero . m…" at bounding box center [591, 139] width 172 height 243
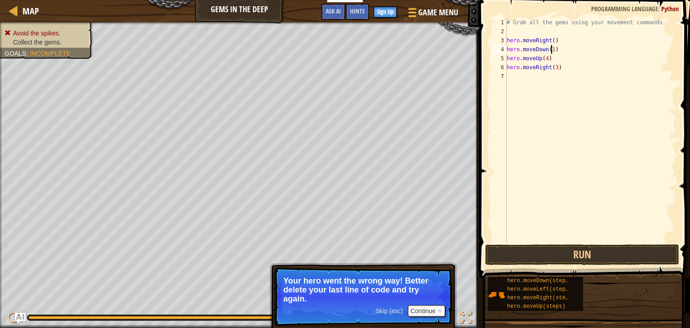
scroll to position [4, 0]
click at [539, 256] on button "Run" at bounding box center [582, 254] width 194 height 21
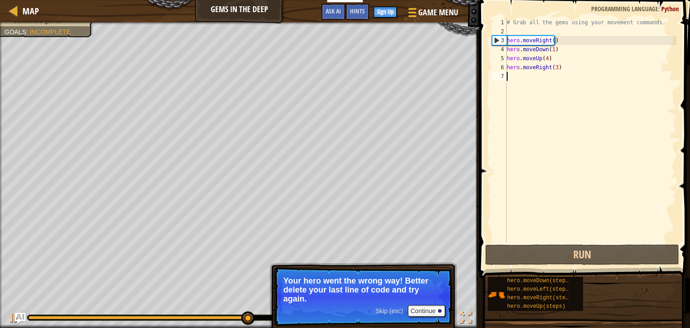
click at [545, 58] on div "# Grab all the gems using your movement commands. hero . moveRight ( ) hero . m…" at bounding box center [591, 139] width 172 height 243
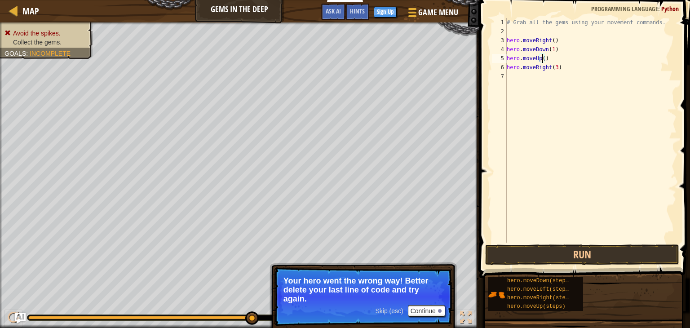
type textarea "hero.moveUp(3)"
click at [577, 194] on div "# Grab all the gems using your movement commands. hero . moveRight ( ) hero . m…" at bounding box center [591, 139] width 172 height 243
click at [554, 70] on div "# Grab all the gems using your movement commands. hero . moveRight ( ) hero . m…" at bounding box center [591, 139] width 172 height 243
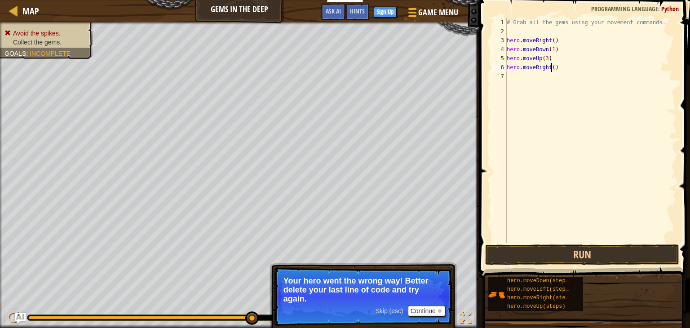
scroll to position [4, 4]
type textarea "hero.moveRight(2)"
click at [530, 247] on button "Run" at bounding box center [582, 254] width 194 height 21
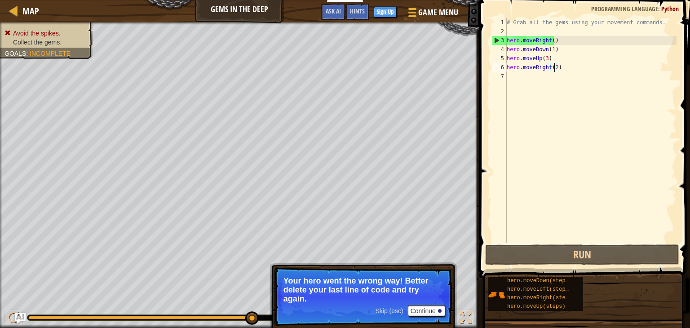
click at [545, 161] on div "# Grab all the gems using your movement commands. hero . moveRight ( ) hero . m…" at bounding box center [591, 139] width 172 height 243
click at [557, 60] on div "# Grab all the gems using your movement commands. hero . moveRight ( ) hero . m…" at bounding box center [591, 139] width 172 height 243
click at [545, 60] on div "# Grab all the gems using your movement commands. hero . moveRight ( ) hero . m…" at bounding box center [591, 139] width 172 height 243
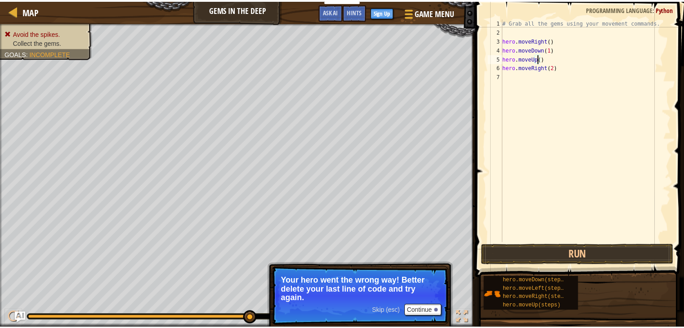
scroll to position [4, 3]
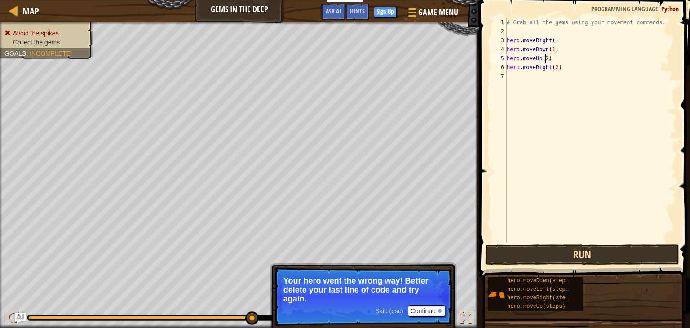
type textarea "hero.moveUp(2)"
click at [540, 255] on button "Run" at bounding box center [582, 254] width 194 height 21
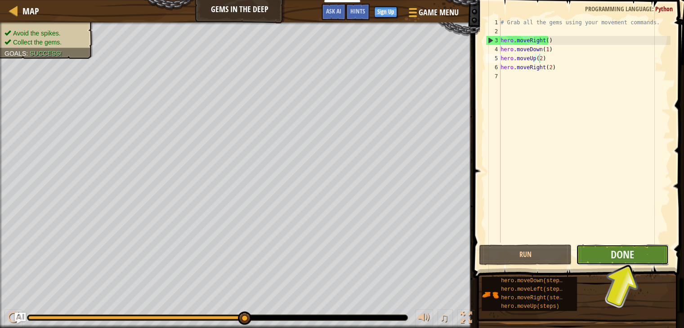
click at [608, 256] on button "Done" at bounding box center [622, 254] width 93 height 21
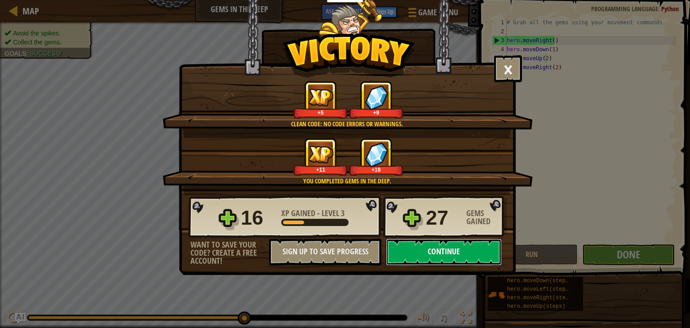
click at [441, 253] on button "Continue" at bounding box center [444, 252] width 116 height 27
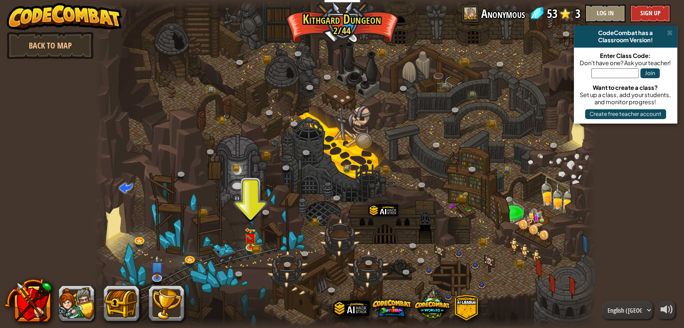
drag, startPoint x: 258, startPoint y: 240, endPoint x: 254, endPoint y: 242, distance: 4.6
click at [257, 239] on div at bounding box center [345, 164] width 502 height 328
click at [253, 242] on img at bounding box center [250, 232] width 13 height 27
